Goal: Task Accomplishment & Management: Manage account settings

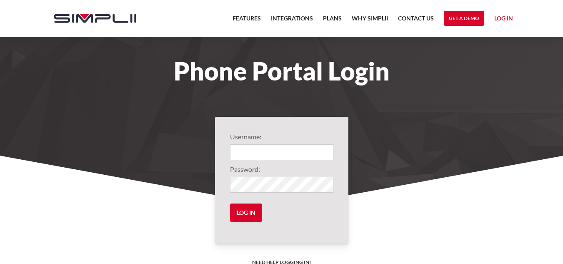
type input "1001@mountainviewmushrooms"
click at [248, 208] on input "Log in" at bounding box center [246, 212] width 32 height 18
click at [236, 215] on input "Log in" at bounding box center [246, 212] width 32 height 18
click at [446, 182] on section "Username: 1001@mountainviewmushrooms Password: Log in Need help logging in? ‍ C…" at bounding box center [281, 260] width 563 height 216
click at [244, 213] on input "Log in" at bounding box center [246, 212] width 32 height 18
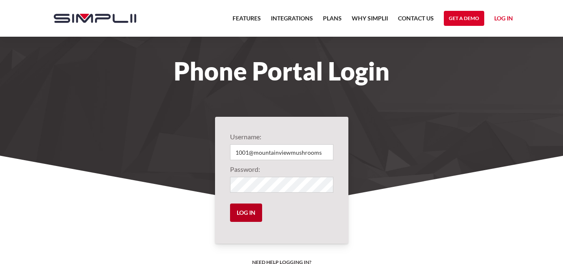
click at [230, 203] on input "Log in" at bounding box center [246, 212] width 32 height 18
click at [236, 222] on form "Username: 1001@mountainviewmushrooms Password: Log in" at bounding box center [281, 180] width 103 height 97
click at [240, 213] on input "Log in" at bounding box center [246, 212] width 32 height 18
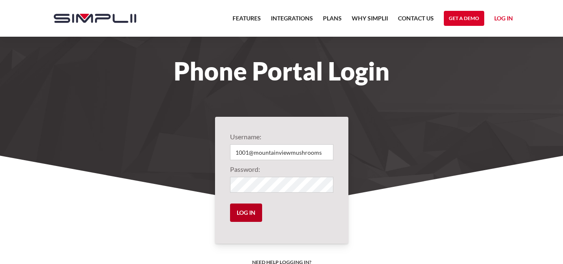
click at [240, 213] on input "Log in" at bounding box center [246, 212] width 32 height 18
click at [352, 207] on section "Username: 1001@mountainviewmushrooms Password: Log in Need help logging in? ‍ C…" at bounding box center [281, 260] width 563 height 216
click at [294, 201] on form "Username: 1001@mountainviewmushrooms Password: Log in" at bounding box center [281, 180] width 103 height 97
click at [268, 207] on form "Username: 1001@mountainviewmushrooms Password: Log in" at bounding box center [281, 180] width 103 height 97
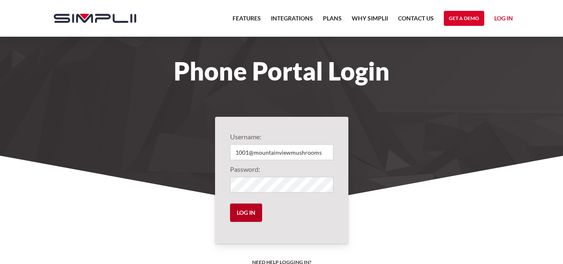
click at [260, 211] on input "Log in" at bounding box center [246, 212] width 32 height 18
type input "1001@mountainviewmushrooms"
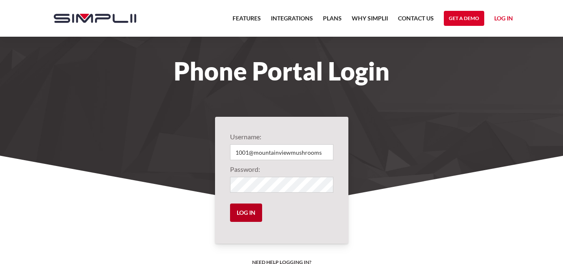
click at [248, 208] on input "Log in" at bounding box center [246, 212] width 32 height 18
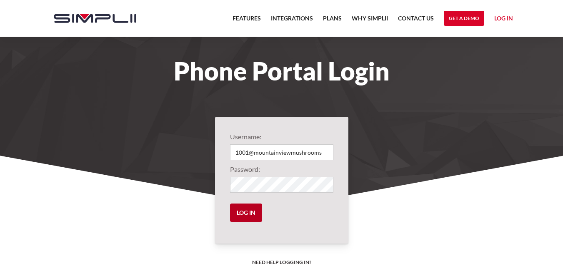
click at [248, 208] on input "Log in" at bounding box center [246, 212] width 32 height 18
click at [234, 202] on form "Username: 1001@mountainviewmushrooms Password: Log in" at bounding box center [281, 180] width 103 height 97
click at [234, 207] on input "Log in" at bounding box center [246, 212] width 32 height 18
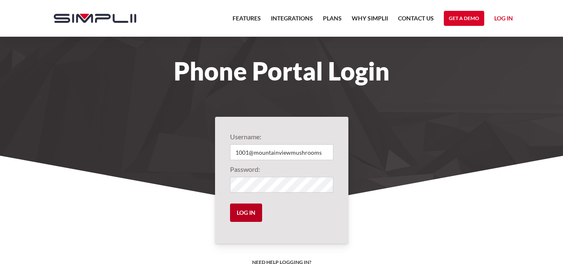
click at [234, 207] on input "Log in" at bounding box center [246, 212] width 32 height 18
click at [225, 183] on div "Username: 1001@mountainviewmushrooms Password: Log in Need help logging in? ‍ C…" at bounding box center [281, 180] width 133 height 127
click at [498, 236] on section "Username: 1001@mountainviewmushrooms Password: Log in Need help logging in? ‍ C…" at bounding box center [281, 260] width 563 height 216
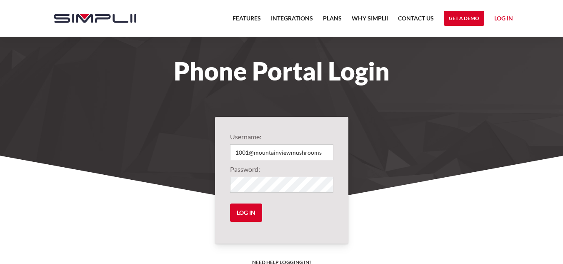
click at [506, 19] on link "Log in" at bounding box center [503, 19] width 19 height 12
